Goal: Check status

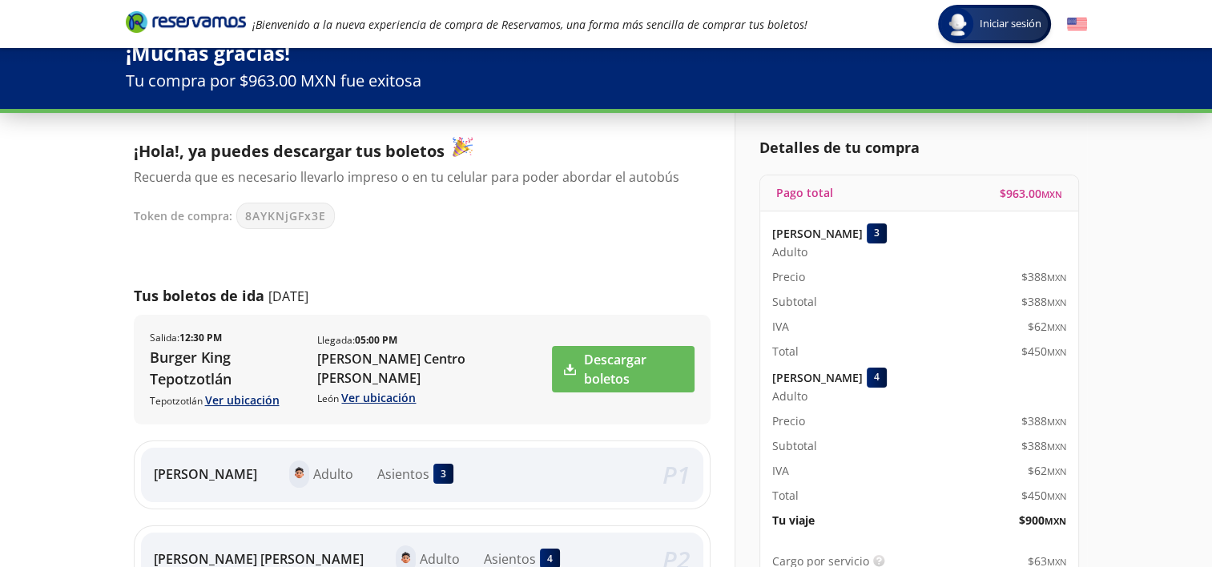
scroll to position [27, 0]
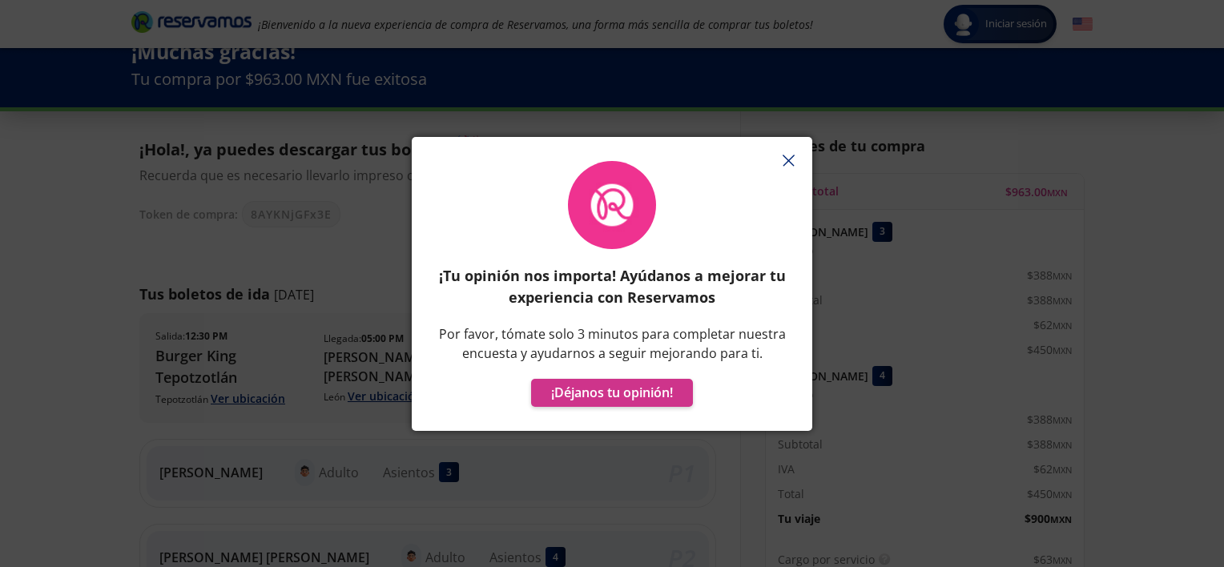
click at [789, 173] on div "¡Tu opinión nos importa! Ayúdanos a mejorar tu experiencia con Reservamos Por f…" at bounding box center [612, 292] width 401 height 278
click at [793, 162] on icon "button" at bounding box center [789, 161] width 12 height 12
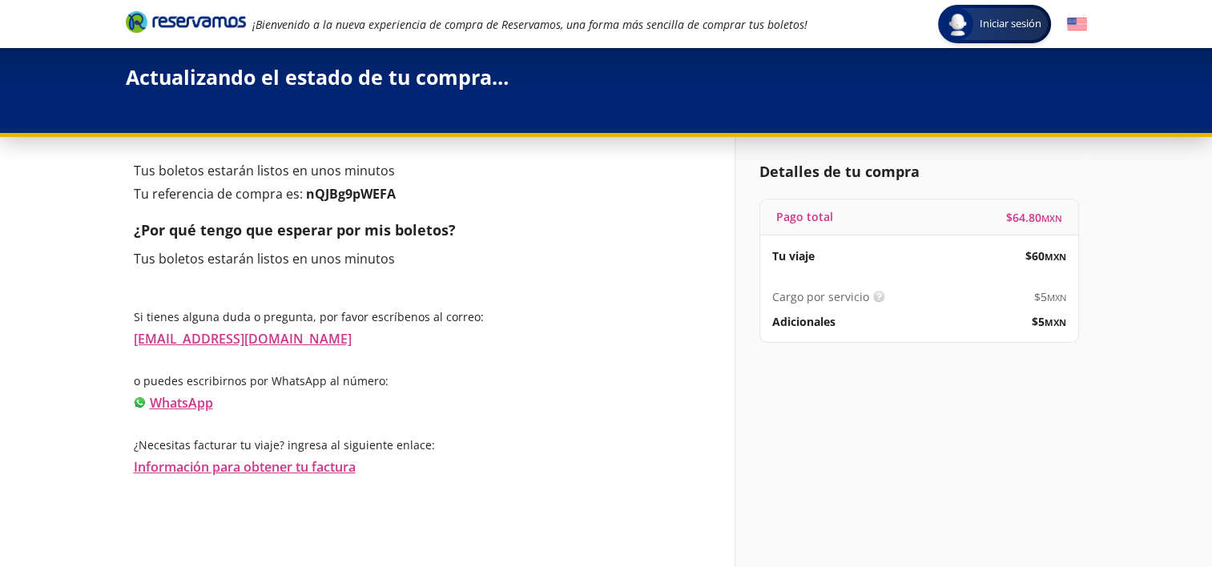
scroll to position [2, 0]
